Goal: Check status

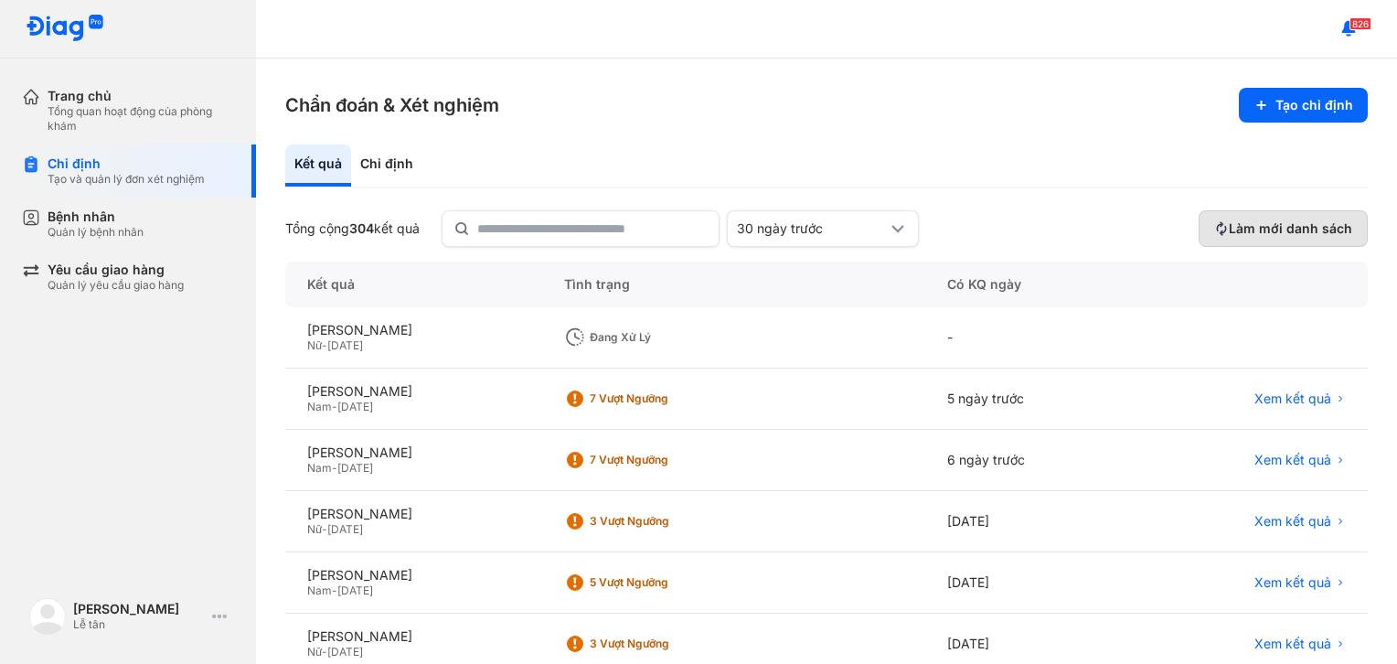
click at [1242, 228] on span "Làm mới danh sách" at bounding box center [1290, 228] width 123 height 16
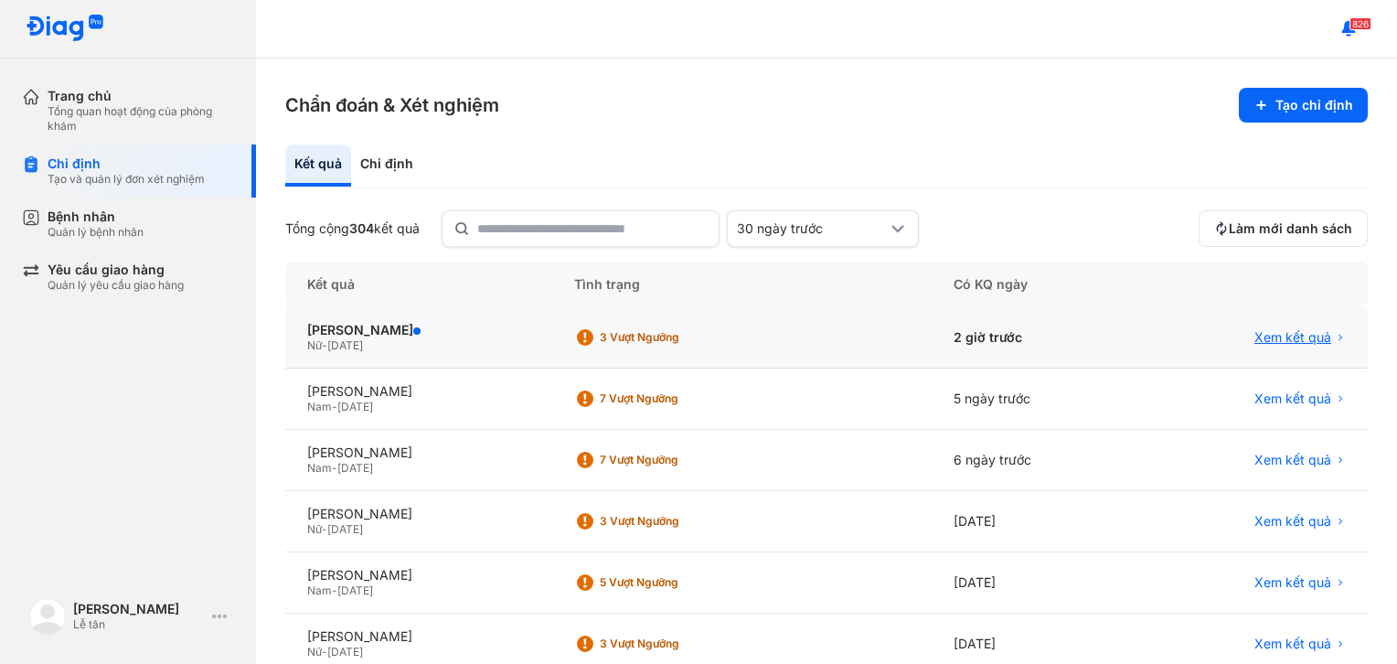
click at [1285, 333] on span "Xem kết quả" at bounding box center [1292, 337] width 77 height 16
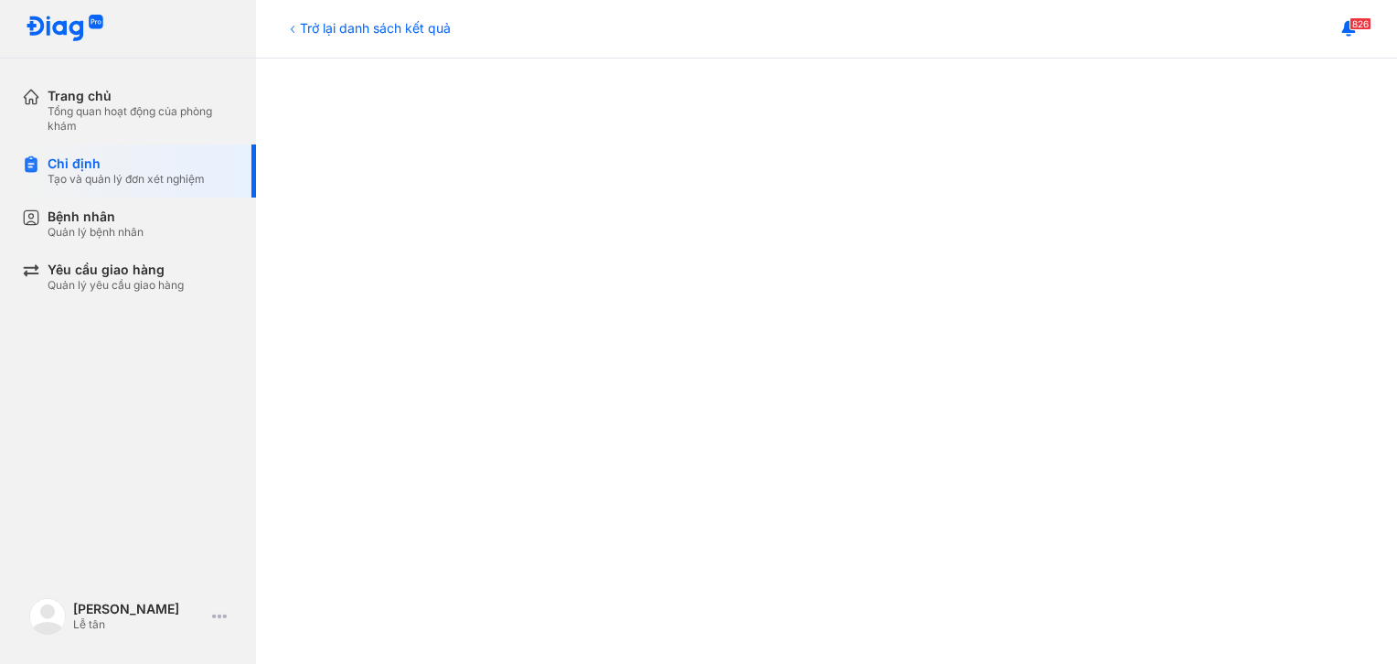
scroll to position [893, 0]
click at [1381, 653] on div "Trở lại danh sách kết quả Kết quả chỉ định Tải về kết quả PHẠM THỊ KIM THI 01/0…" at bounding box center [826, 361] width 1141 height 605
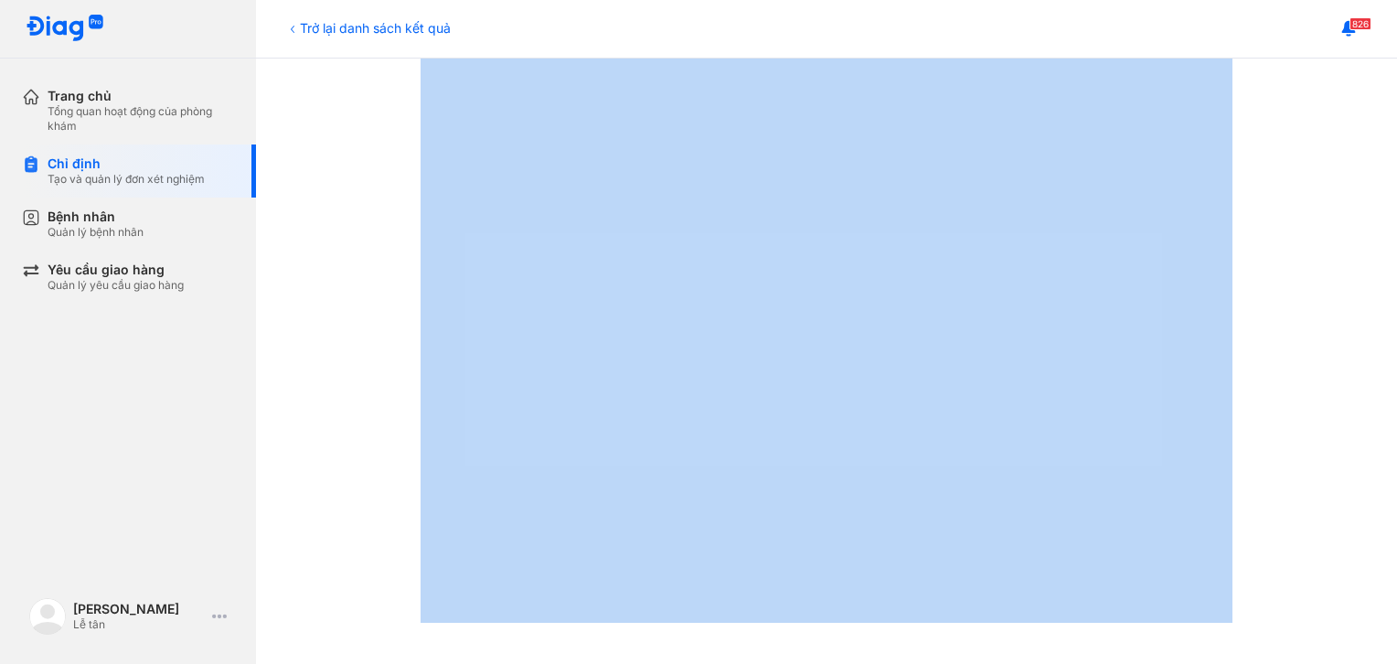
click at [1381, 653] on div "Trở lại danh sách kết quả Kết quả chỉ định Tải về kết quả PHẠM THỊ KIM THI 01/0…" at bounding box center [826, 361] width 1141 height 605
drag, startPoint x: 1381, startPoint y: 653, endPoint x: 1349, endPoint y: 541, distance: 116.0
click at [1330, 544] on div at bounding box center [827, 28] width 1068 height 1203
click at [1288, 585] on div at bounding box center [827, 28] width 1068 height 1203
click at [1255, 265] on div at bounding box center [827, 28] width 1068 height 1203
